Goal: Task Accomplishment & Management: Complete application form

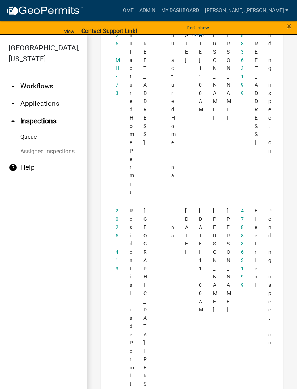
scroll to position [147, 0]
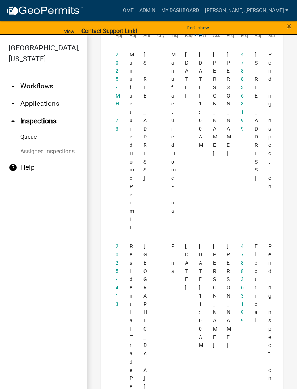
click at [123, 98] on datatable-body-cell "Manufactured Home Permit" at bounding box center [130, 141] width 14 height 192
click at [119, 95] on link "2025-MH-73" at bounding box center [118, 91] width 4 height 80
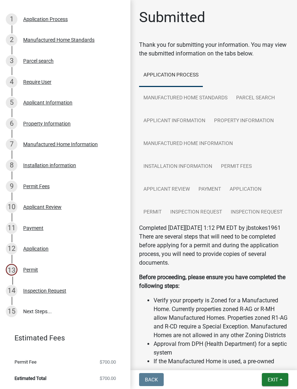
scroll to position [89, 0]
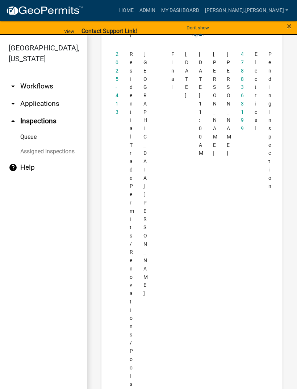
scroll to position [339, 0]
click at [116, 114] on link "2025-413" at bounding box center [117, 82] width 3 height 63
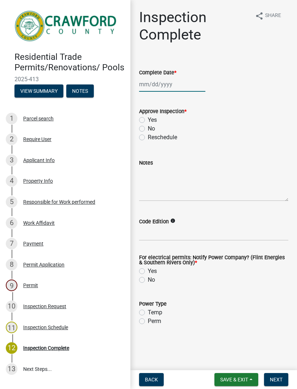
click at [165, 82] on div at bounding box center [172, 84] width 66 height 15
select select "9"
select select "2025"
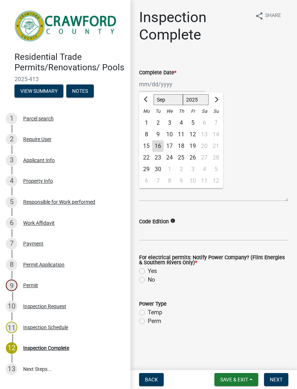
click at [157, 144] on div "16" at bounding box center [158, 146] width 12 height 12
type input "[DATE]"
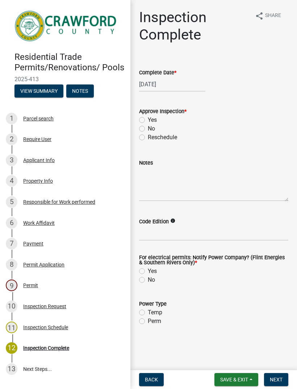
click at [148, 117] on label "Yes" at bounding box center [152, 120] width 9 height 9
click at [148, 117] on input "Yes" at bounding box center [150, 118] width 5 height 5
radio input "true"
click at [148, 269] on label "Yes" at bounding box center [152, 271] width 9 height 9
click at [148, 269] on input "Yes" at bounding box center [150, 269] width 5 height 5
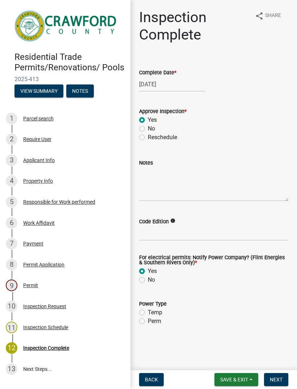
radio input "true"
click at [148, 319] on label "Perm" at bounding box center [154, 321] width 13 height 9
click at [148, 319] on input "Perm" at bounding box center [150, 319] width 5 height 5
radio input "true"
click at [276, 376] on button "Next" at bounding box center [276, 379] width 24 height 13
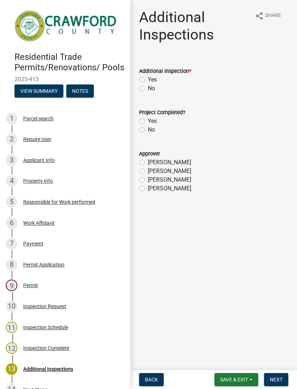
click at [148, 89] on label "No" at bounding box center [151, 88] width 7 height 9
click at [148, 89] on input "No" at bounding box center [150, 86] width 5 height 5
radio input "true"
click at [148, 119] on label "Yes" at bounding box center [152, 121] width 9 height 9
click at [148, 119] on input "Yes" at bounding box center [150, 119] width 5 height 5
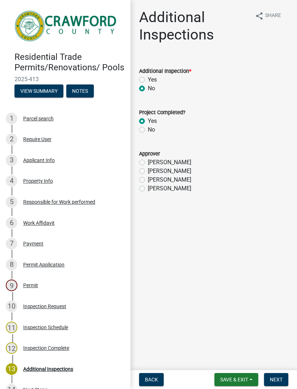
radio input "true"
click at [148, 186] on label "[PERSON_NAME]" at bounding box center [170, 188] width 44 height 9
click at [148, 186] on input "[PERSON_NAME]" at bounding box center [150, 186] width 5 height 5
radio input "true"
click at [278, 376] on button "Next" at bounding box center [276, 379] width 24 height 13
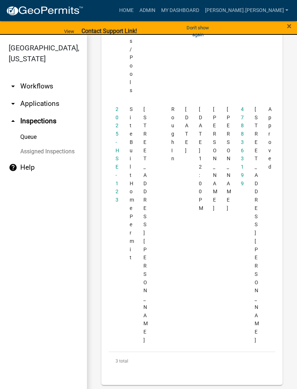
scroll to position [9, 0]
